Goal: Information Seeking & Learning: Learn about a topic

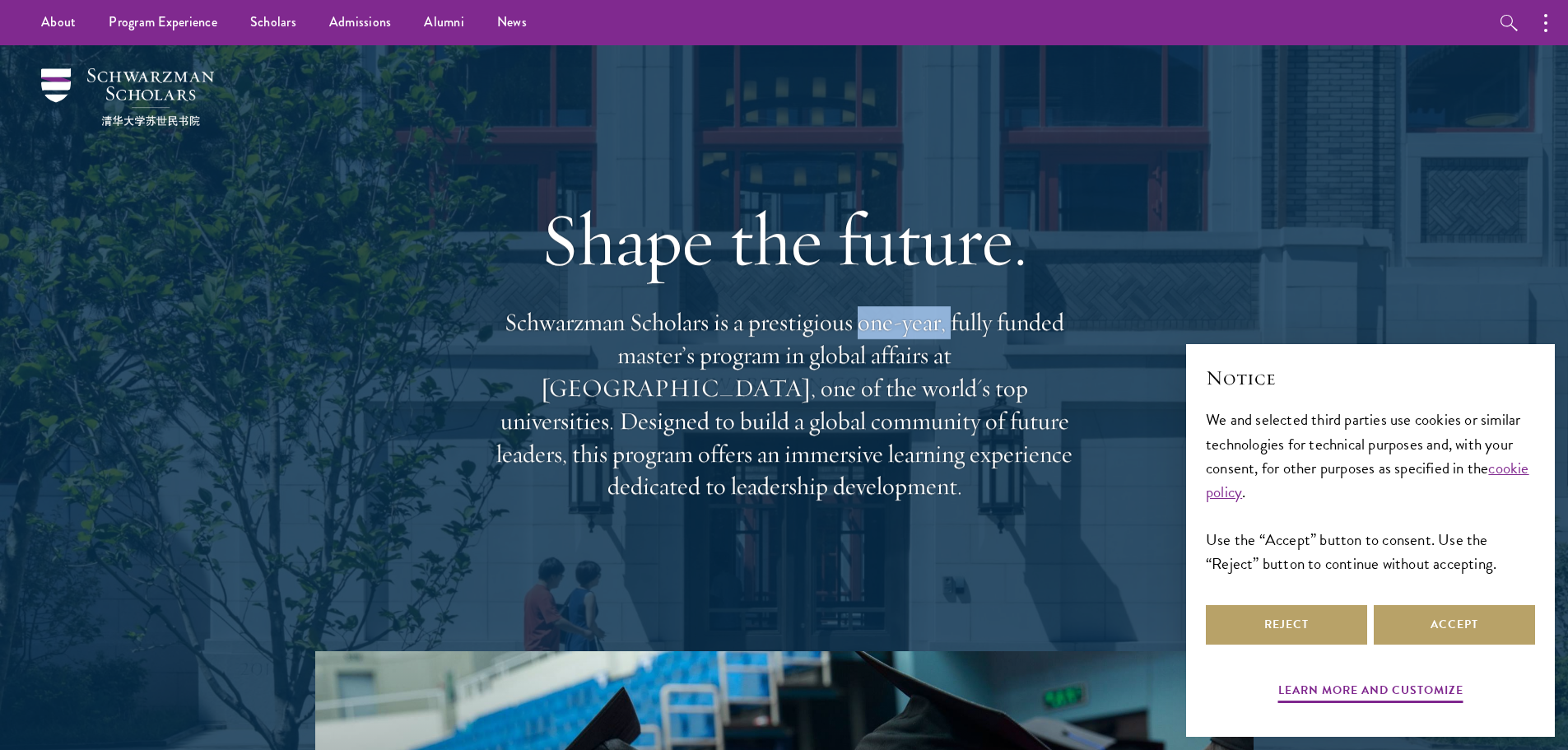
drag, startPoint x: 856, startPoint y: 338, endPoint x: 951, endPoint y: 353, distance: 96.2
click at [951, 353] on p "Schwarzman Scholars is a prestigious one-year, fully funded master’s program in…" at bounding box center [784, 404] width 592 height 197
click at [434, 32] on link "Alumni" at bounding box center [444, 22] width 74 height 46
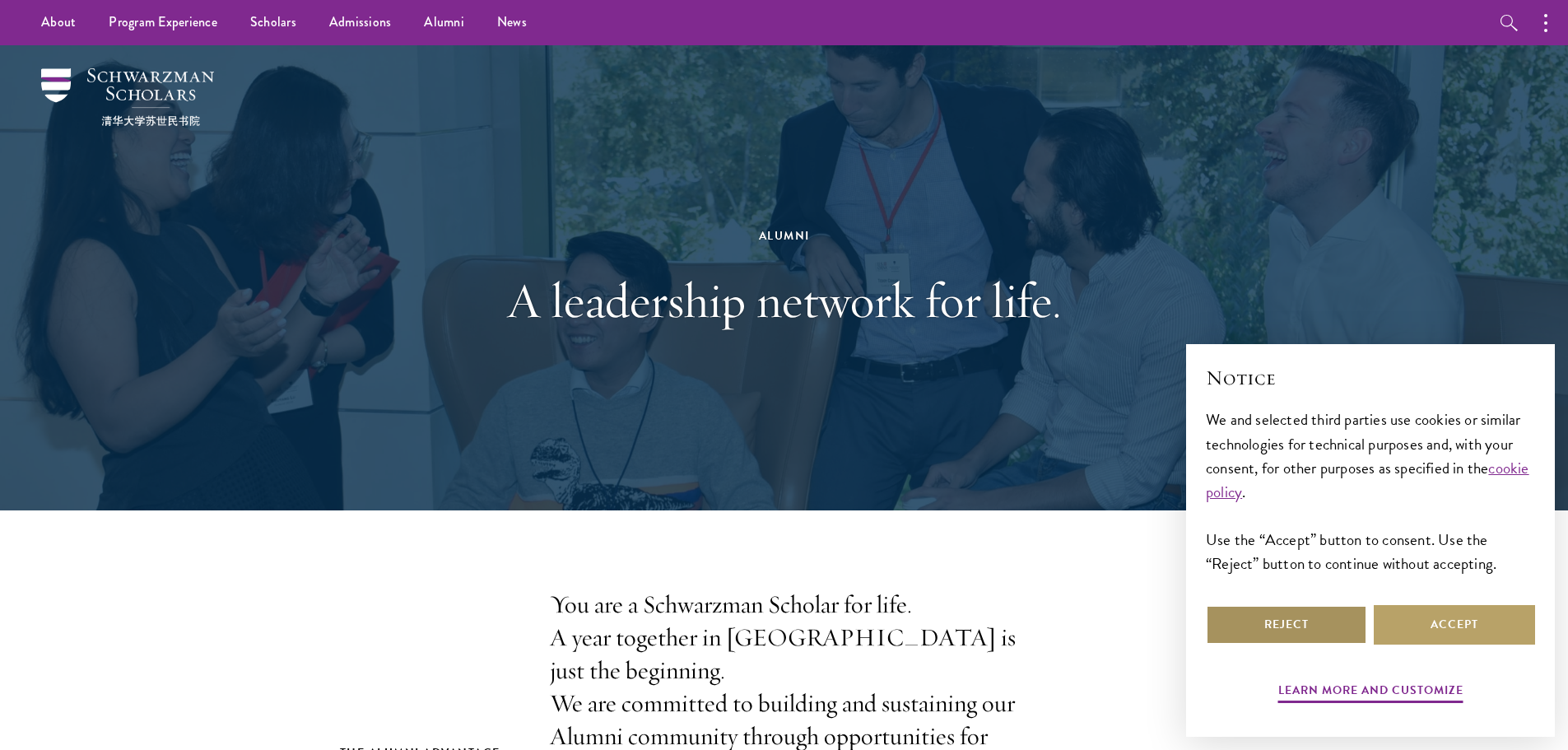
click at [1280, 630] on button "Reject" at bounding box center [1286, 624] width 161 height 40
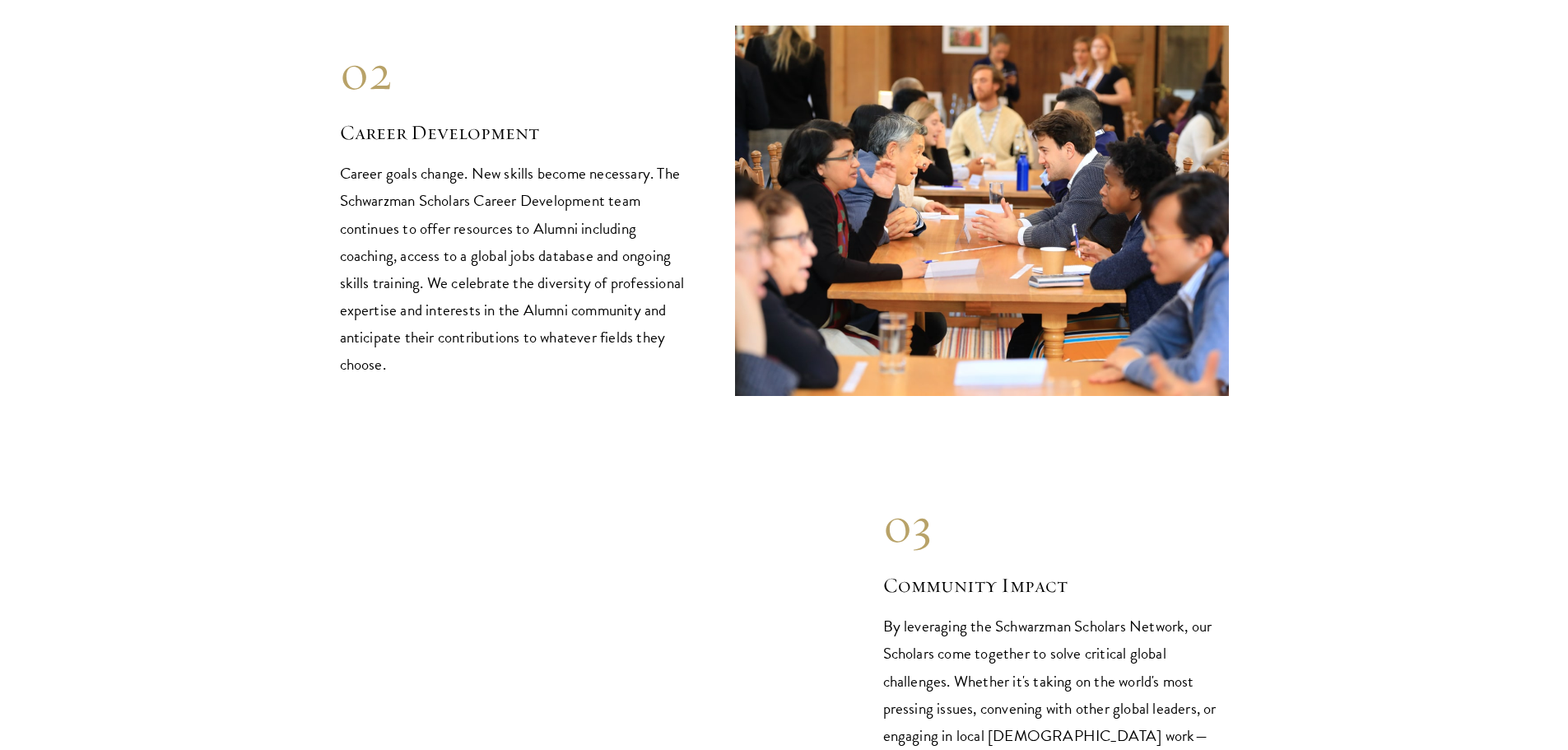
scroll to position [2387, 0]
